Goal: Task Accomplishment & Management: Use online tool/utility

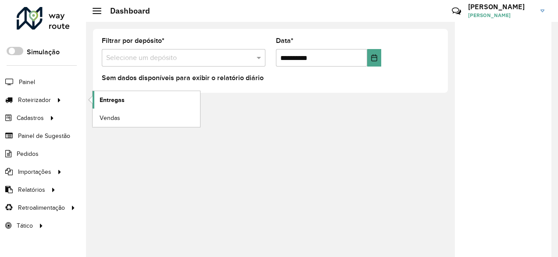
click at [110, 102] on span "Entregas" at bounding box center [112, 100] width 25 height 9
click at [100, 99] on span "Entregas" at bounding box center [112, 100] width 25 height 9
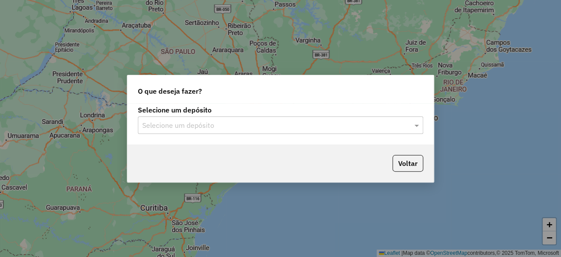
click at [164, 128] on input "text" at bounding box center [271, 126] width 259 height 11
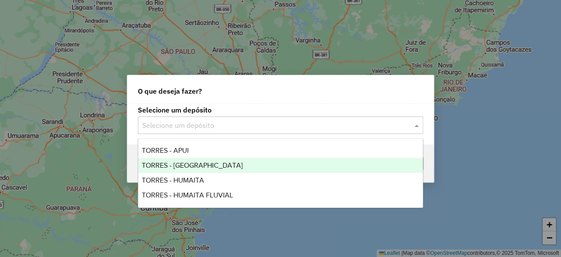
click at [179, 161] on div "TORRES - BOCA DO ACRE" at bounding box center [280, 165] width 284 height 15
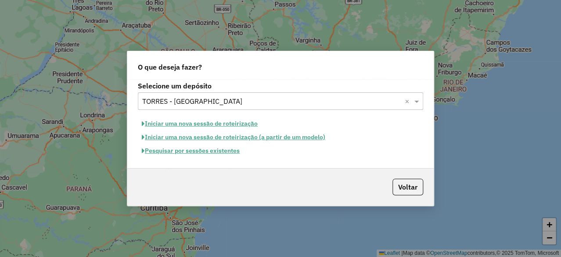
click at [188, 122] on button "Iniciar uma nova sessão de roteirização" at bounding box center [200, 124] width 124 height 14
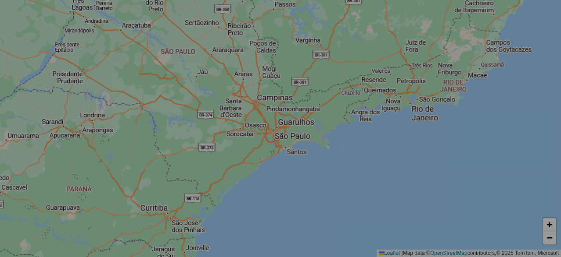
select select "*"
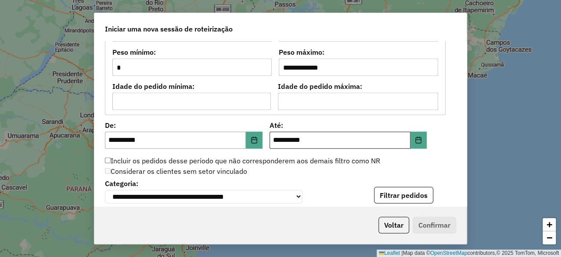
scroll to position [833, 0]
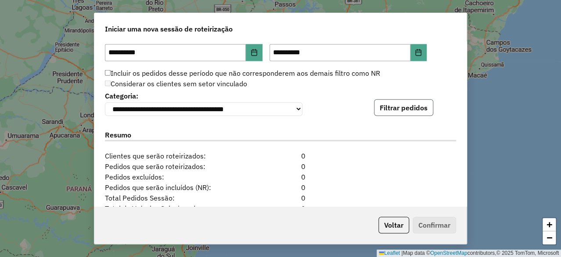
click at [406, 104] on button "Filtrar pedidos" at bounding box center [403, 108] width 59 height 17
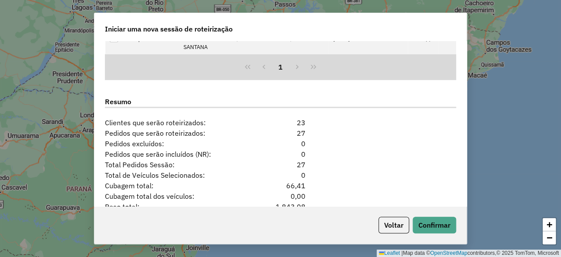
scroll to position [1096, 0]
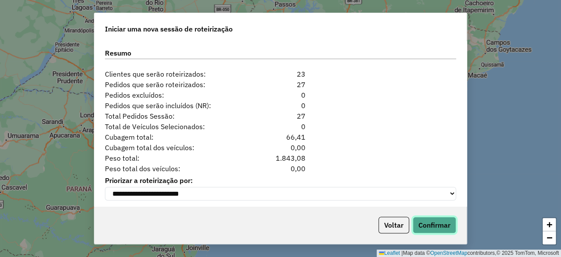
click at [438, 229] on button "Confirmar" at bounding box center [433, 225] width 43 height 17
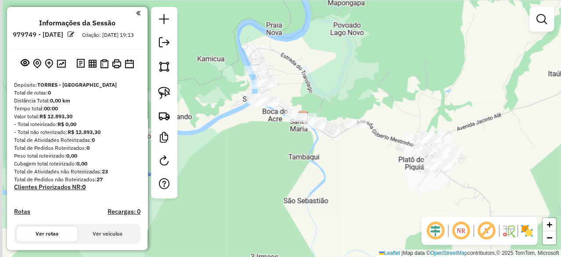
drag, startPoint x: 295, startPoint y: 114, endPoint x: 303, endPoint y: 88, distance: 27.8
click at [303, 88] on div "Janela de atendimento Grade de atendimento Capacidade Transportadoras Veículos …" at bounding box center [280, 128] width 561 height 257
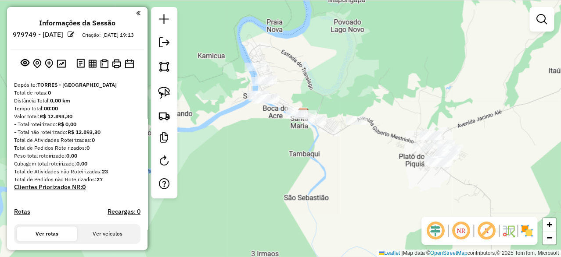
drag, startPoint x: 160, startPoint y: 88, endPoint x: 174, endPoint y: 83, distance: 14.7
click at [160, 88] on img at bounding box center [164, 93] width 12 height 12
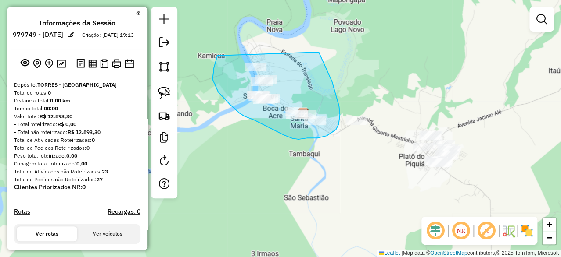
drag, startPoint x: 217, startPoint y: 56, endPoint x: 318, endPoint y: 52, distance: 101.4
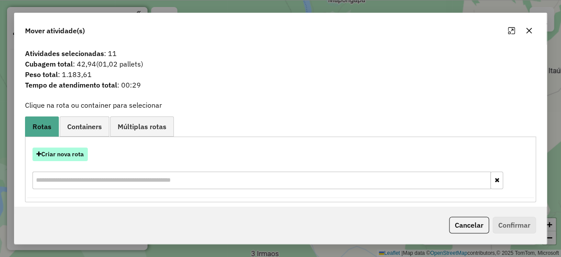
click at [75, 151] on button "Criar nova rota" at bounding box center [59, 155] width 55 height 14
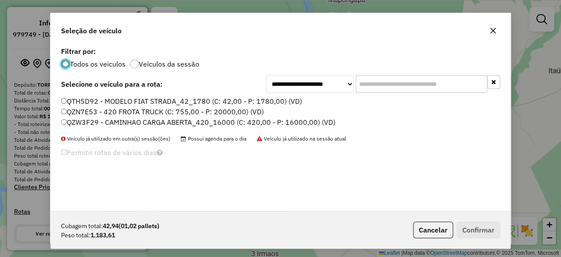
scroll to position [5, 2]
click at [139, 114] on label "QZN7E53 - 420 FROTA TRUCK (C: 755,00 - P: 20000,00) (VD)" at bounding box center [162, 112] width 203 height 11
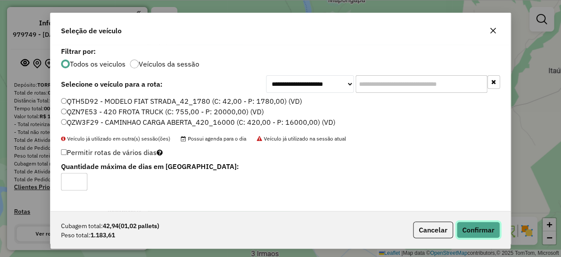
drag, startPoint x: 469, startPoint y: 228, endPoint x: 465, endPoint y: 213, distance: 16.0
click at [469, 229] on button "Confirmar" at bounding box center [477, 230] width 43 height 17
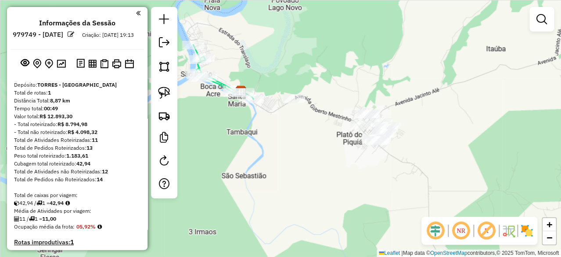
drag, startPoint x: 386, startPoint y: 92, endPoint x: 324, endPoint y: 70, distance: 66.4
click at [324, 70] on div "Janela de atendimento Grade de atendimento Capacidade Transportadoras Veículos …" at bounding box center [280, 128] width 561 height 257
click at [163, 98] on img at bounding box center [164, 93] width 12 height 12
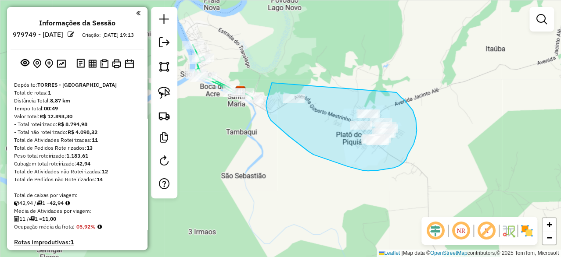
drag, startPoint x: 272, startPoint y: 83, endPoint x: 396, endPoint y: 93, distance: 124.5
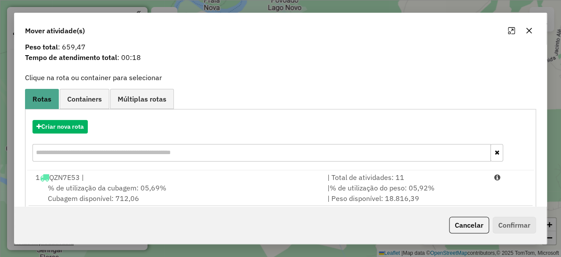
scroll to position [42, 0]
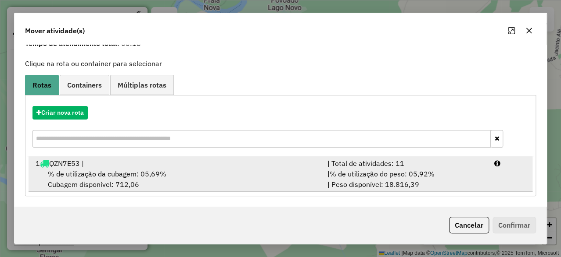
click at [160, 163] on div "1 QZN7E53 |" at bounding box center [176, 163] width 292 height 11
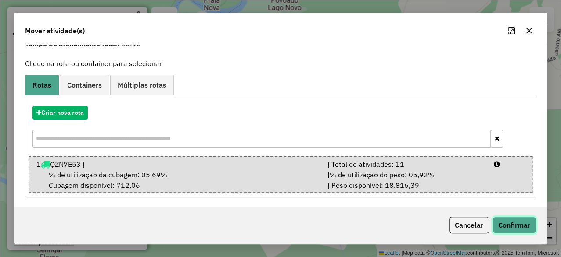
click at [526, 218] on button "Confirmar" at bounding box center [513, 225] width 43 height 17
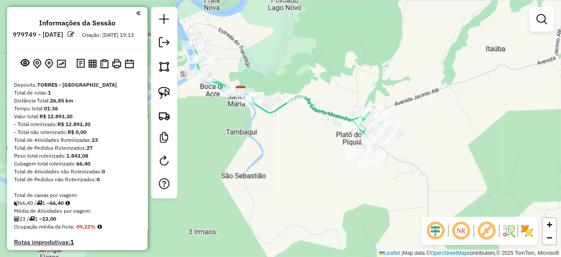
scroll to position [0, 0]
click at [167, 45] on em at bounding box center [164, 42] width 11 height 11
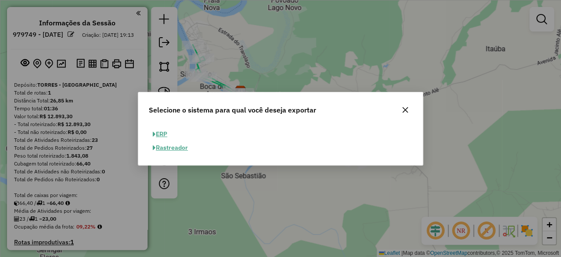
click at [167, 132] on button "ERP" at bounding box center [160, 135] width 22 height 14
select select "**"
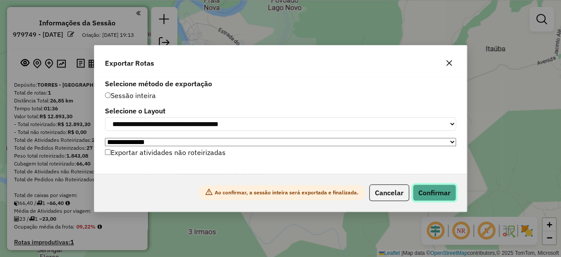
click at [426, 195] on button "Confirmar" at bounding box center [433, 193] width 43 height 17
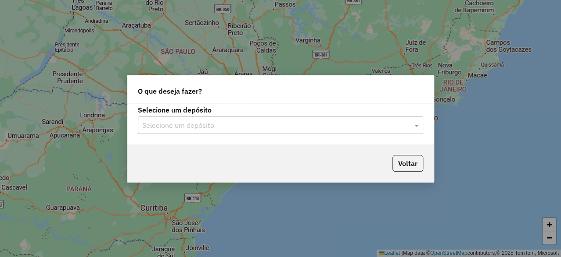
click at [161, 134] on div "Selecione um depósito Selecione um depósito" at bounding box center [280, 124] width 306 height 41
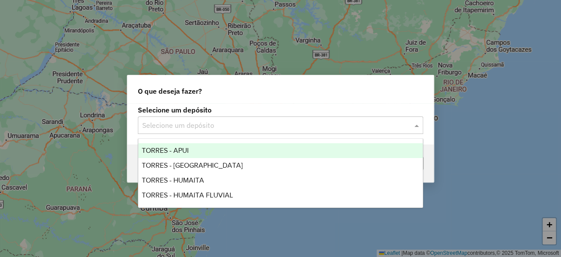
click at [172, 131] on div "Selecione um depósito" at bounding box center [280, 126] width 285 height 18
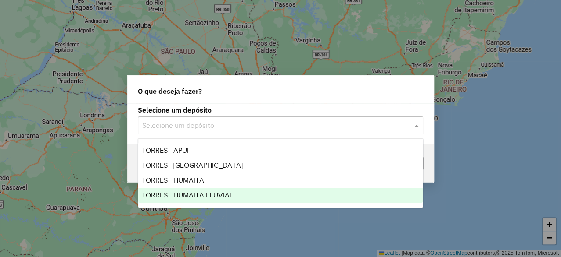
click at [172, 193] on span "TORRES - HUMAITA FLUVIAL" at bounding box center [187, 195] width 91 height 7
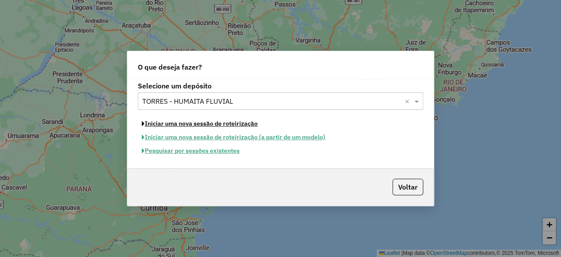
click at [194, 125] on button "Iniciar uma nova sessão de roteirização" at bounding box center [200, 124] width 124 height 14
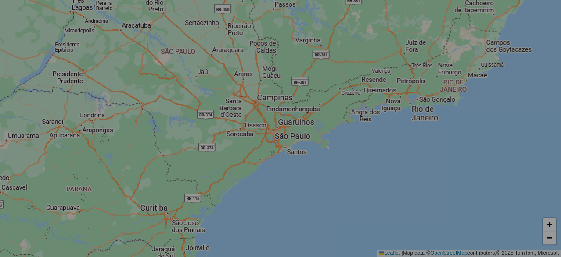
select select "*"
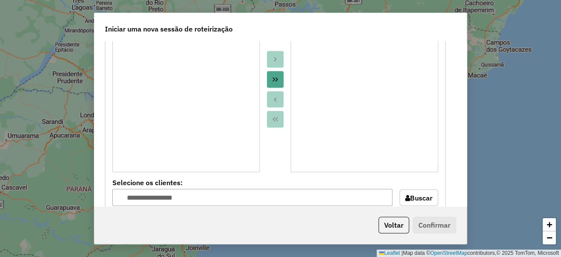
scroll to position [789, 0]
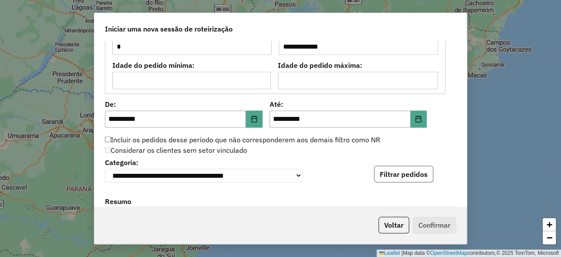
click at [392, 170] on button "Filtrar pedidos" at bounding box center [403, 174] width 59 height 17
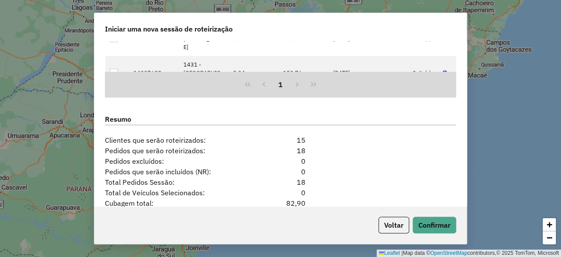
scroll to position [1128, 0]
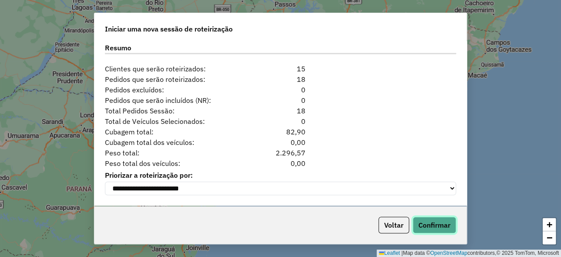
click at [434, 224] on button "Confirmar" at bounding box center [433, 225] width 43 height 17
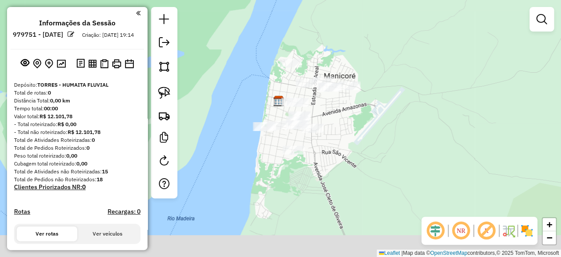
drag, startPoint x: 352, startPoint y: 168, endPoint x: 333, endPoint y: 131, distance: 41.8
click at [333, 131] on div "Janela de atendimento Grade de atendimento Capacidade Transportadoras Veículos …" at bounding box center [280, 128] width 561 height 257
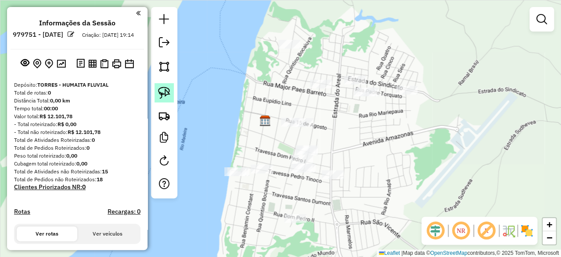
drag, startPoint x: 158, startPoint y: 93, endPoint x: 163, endPoint y: 89, distance: 5.6
click at [158, 93] on img at bounding box center [164, 93] width 12 height 12
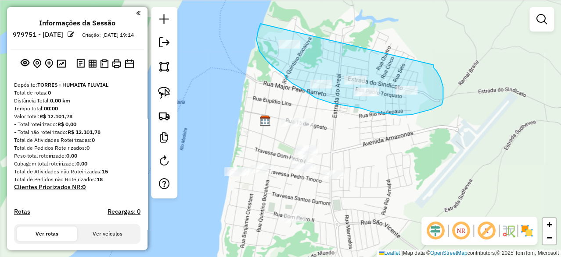
drag, startPoint x: 260, startPoint y: 24, endPoint x: 426, endPoint y: 66, distance: 171.6
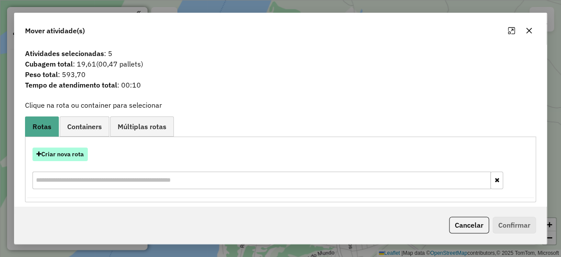
click at [77, 154] on button "Criar nova rota" at bounding box center [59, 155] width 55 height 14
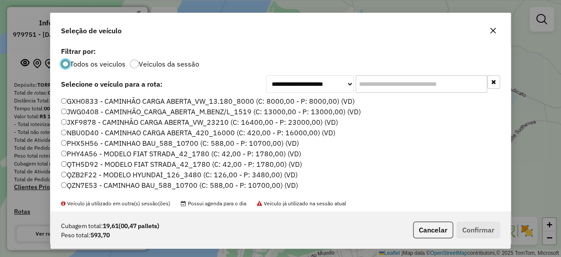
scroll to position [19, 0]
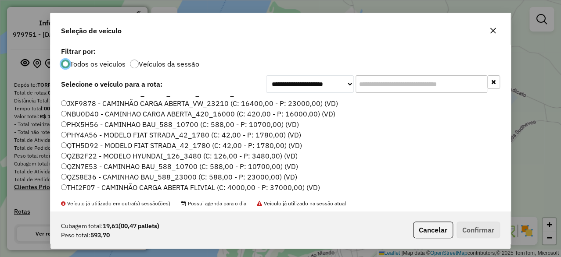
click at [126, 185] on label "THI2F07 - CAMINHÃO CARGA ABERTA FLIVIAL (C: 4000,00 - P: 37000,00) (VD)" at bounding box center [190, 187] width 259 height 11
click at [480, 228] on button "Confirmar" at bounding box center [477, 230] width 43 height 17
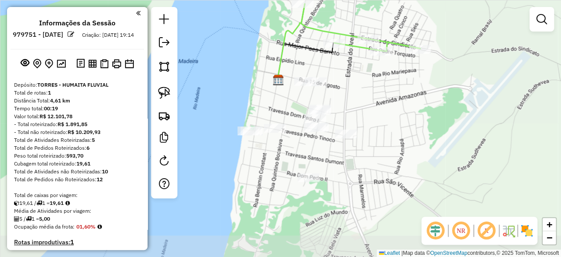
drag, startPoint x: 352, startPoint y: 124, endPoint x: 368, endPoint y: 96, distance: 31.4
click at [368, 96] on div "Janela de atendimento Grade de atendimento Capacidade Transportadoras Veículos …" at bounding box center [280, 128] width 561 height 257
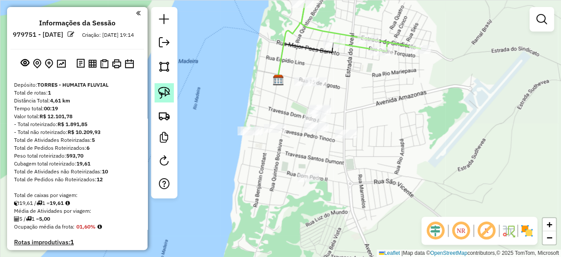
click at [170, 97] on img at bounding box center [164, 93] width 12 height 12
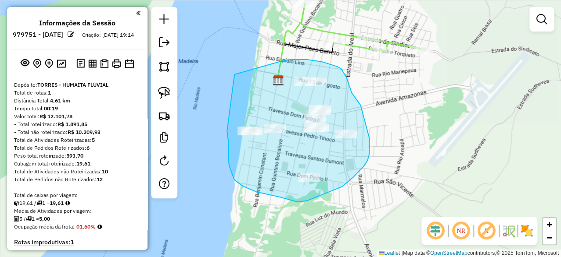
drag, startPoint x: 235, startPoint y: 75, endPoint x: 226, endPoint y: 128, distance: 53.9
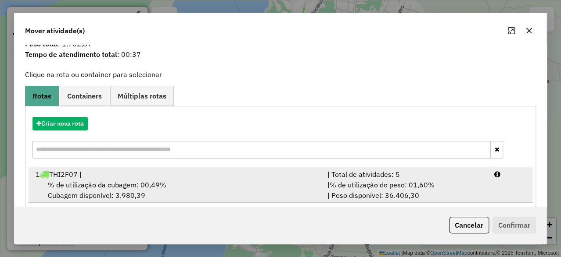
scroll to position [42, 0]
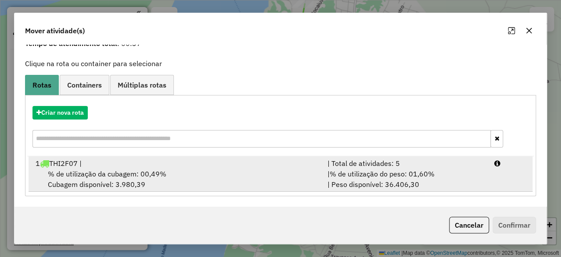
click at [226, 169] on div "% de utilização da cubagem: 00,49% Cubagem disponível: 3.980,39" at bounding box center [176, 179] width 292 height 21
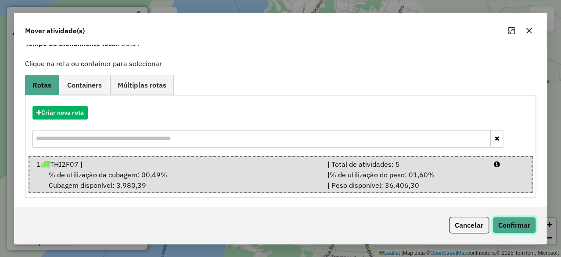
click at [507, 221] on button "Confirmar" at bounding box center [513, 225] width 43 height 17
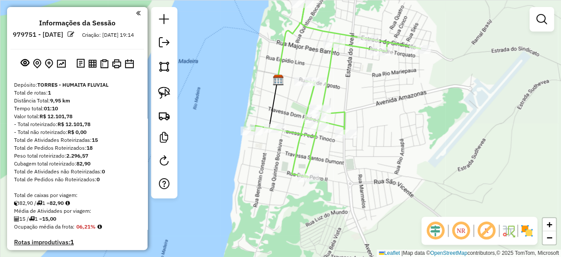
scroll to position [0, 0]
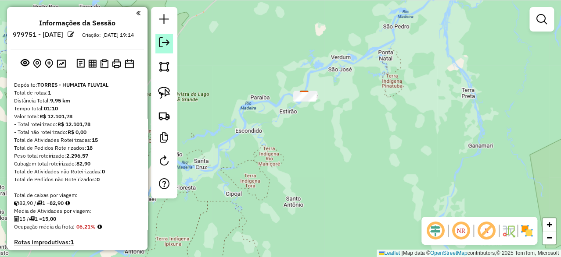
click at [164, 43] on em at bounding box center [164, 42] width 11 height 11
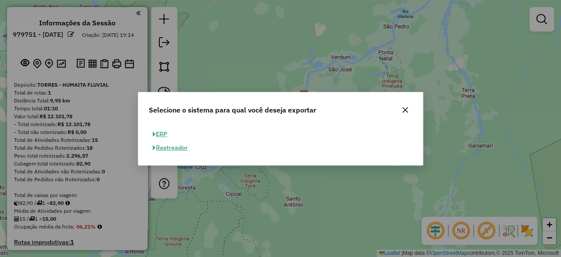
click at [157, 135] on button "ERP" at bounding box center [160, 135] width 22 height 14
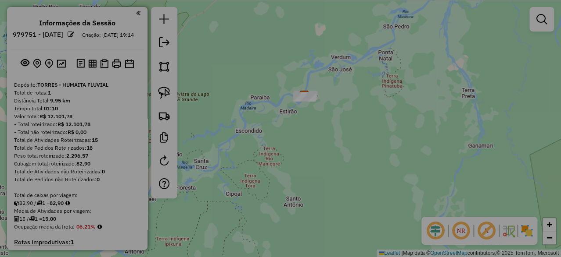
select select "**"
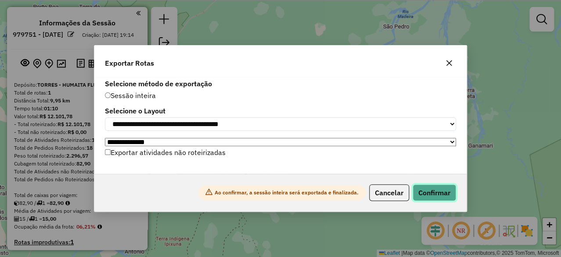
click at [440, 194] on button "Confirmar" at bounding box center [433, 193] width 43 height 17
